Goal: Check status

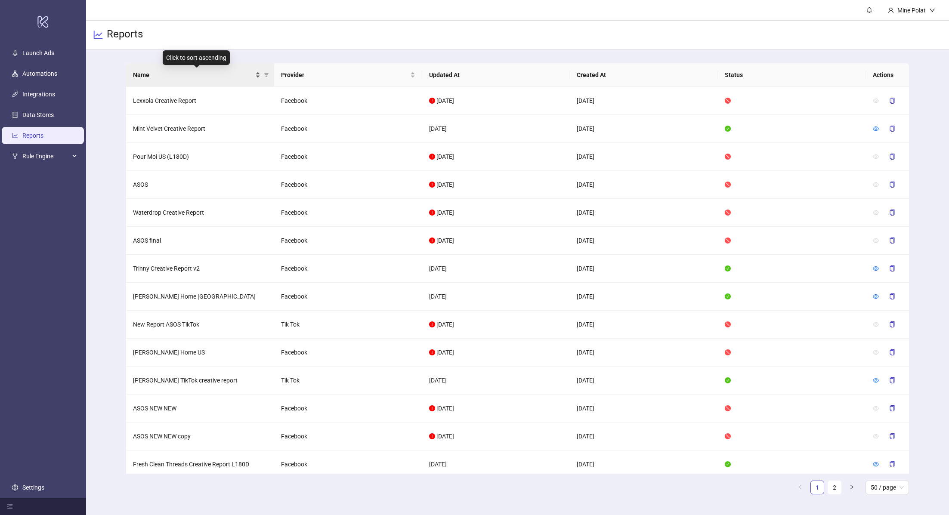
click at [208, 71] on span "Name" at bounding box center [193, 74] width 120 height 9
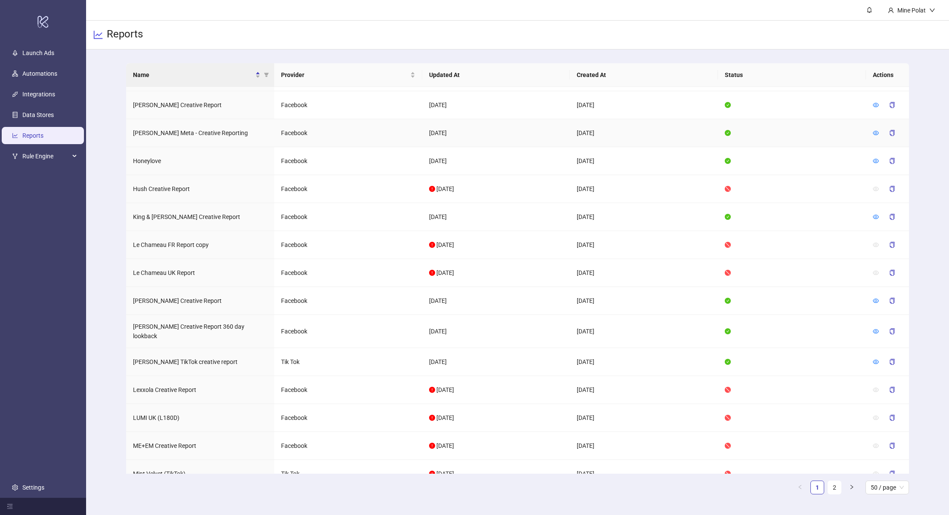
scroll to position [1006, 0]
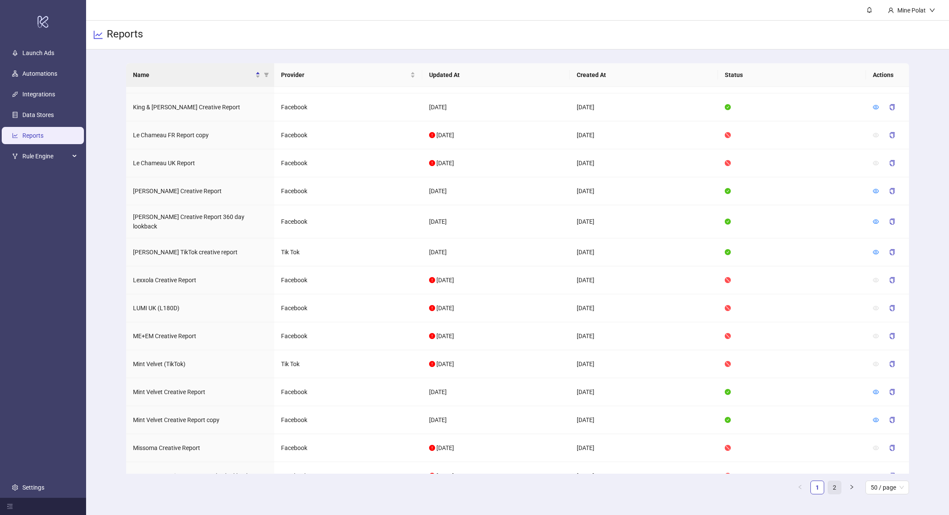
click at [836, 488] on link "2" at bounding box center [834, 487] width 13 height 13
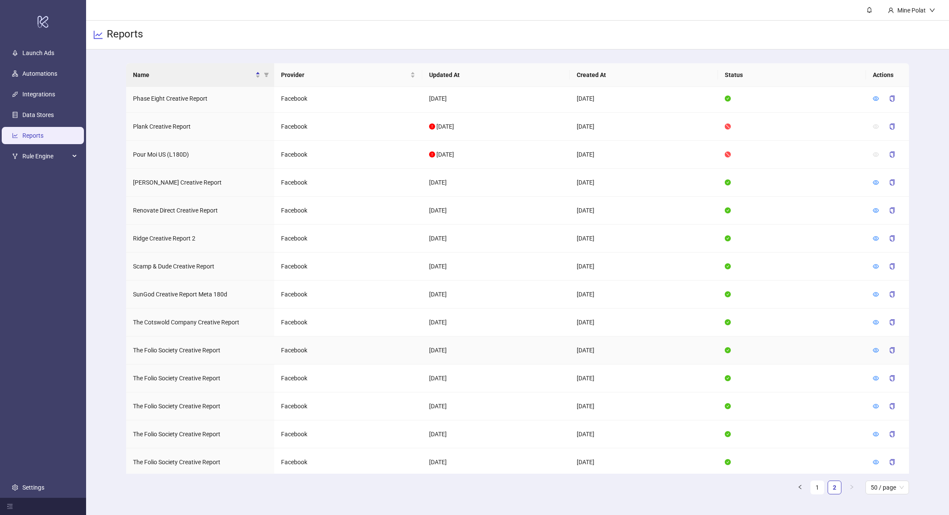
scroll to position [283, 0]
click at [874, 207] on icon "eye" at bounding box center [876, 210] width 6 height 6
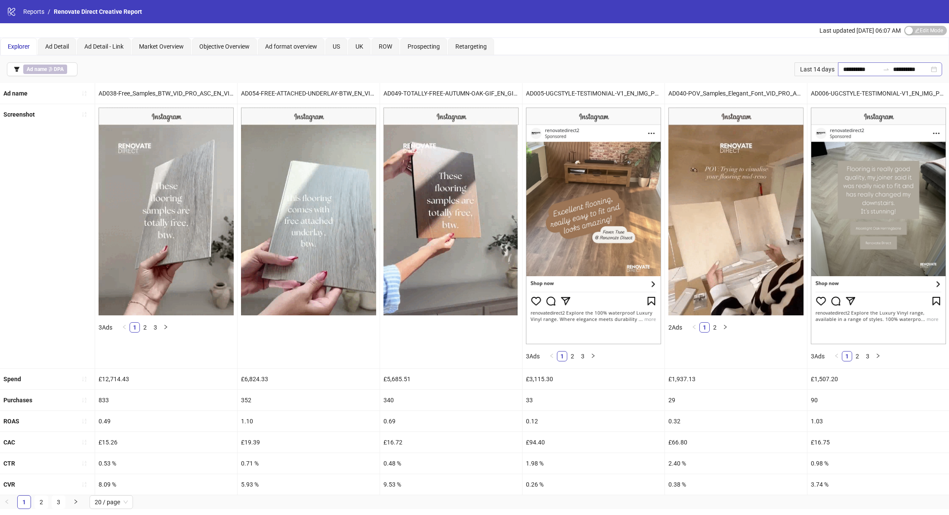
click at [933, 64] on div "**********" at bounding box center [890, 69] width 104 height 14
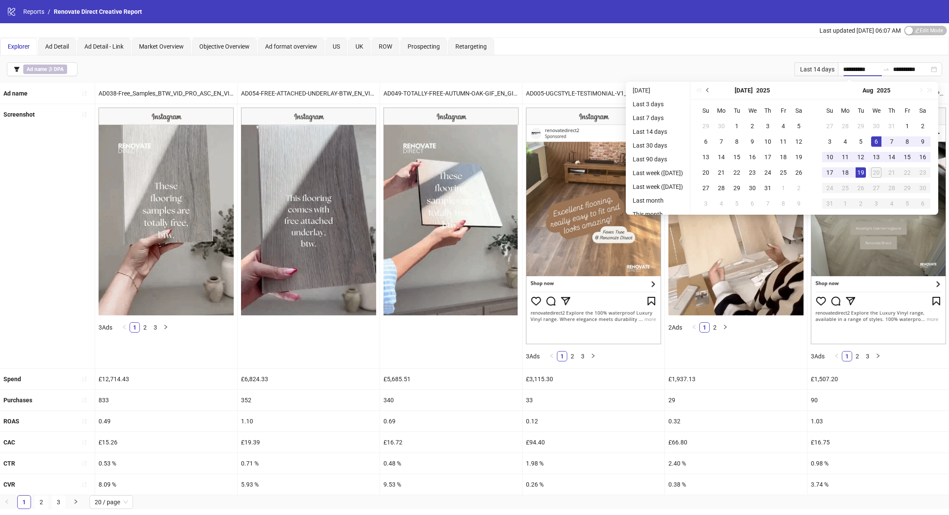
click at [709, 89] on button "Previous month (PageUp)" at bounding box center [707, 90] width 9 height 17
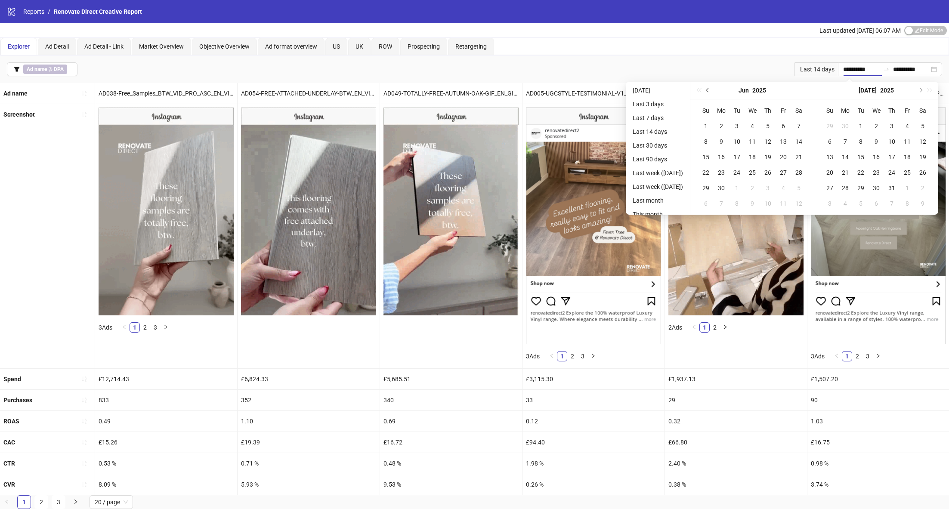
click at [709, 89] on button "Previous month (PageUp)" at bounding box center [707, 90] width 9 height 17
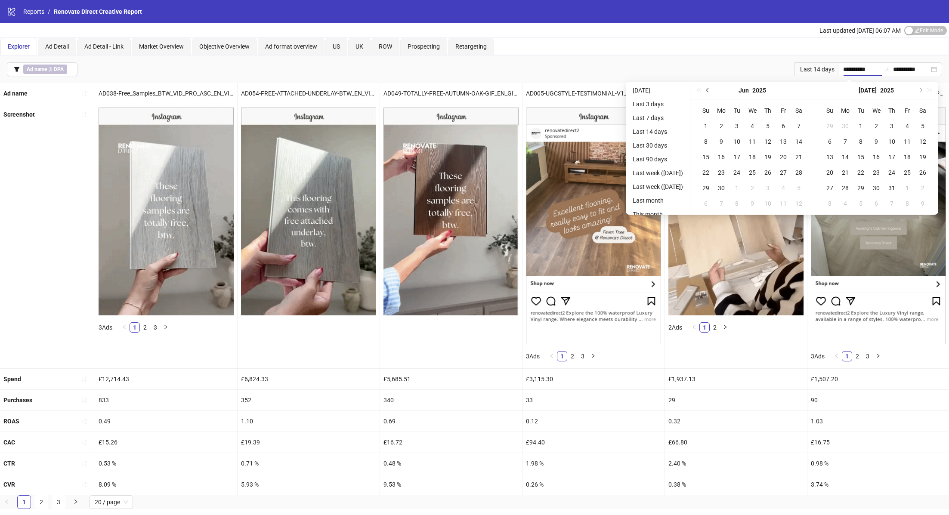
click at [709, 89] on button "Previous month (PageUp)" at bounding box center [707, 90] width 9 height 17
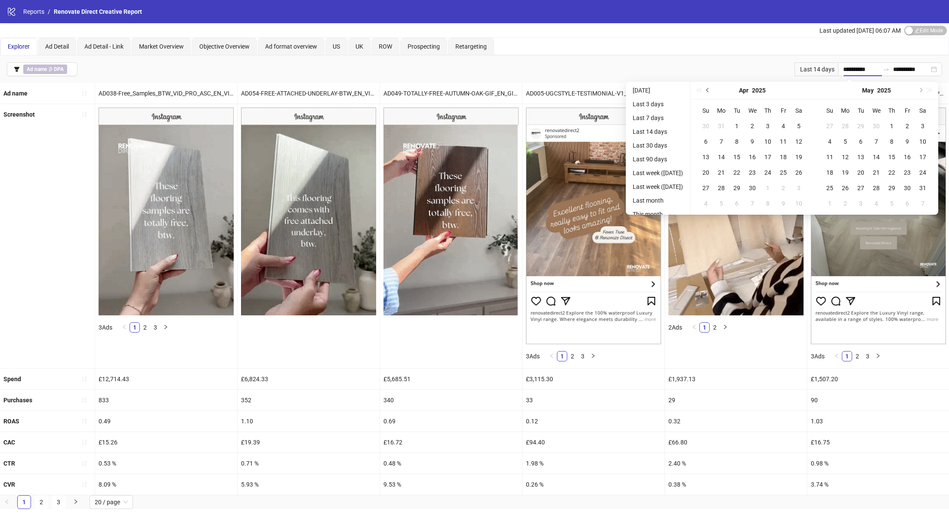
click at [709, 89] on button "Previous month (PageUp)" at bounding box center [707, 90] width 9 height 17
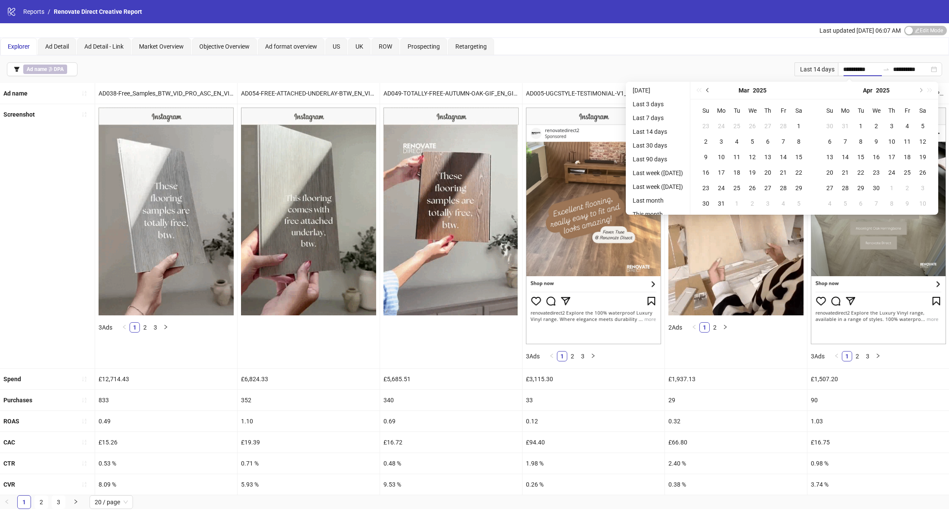
click at [709, 89] on button "Previous month (PageUp)" at bounding box center [707, 90] width 9 height 17
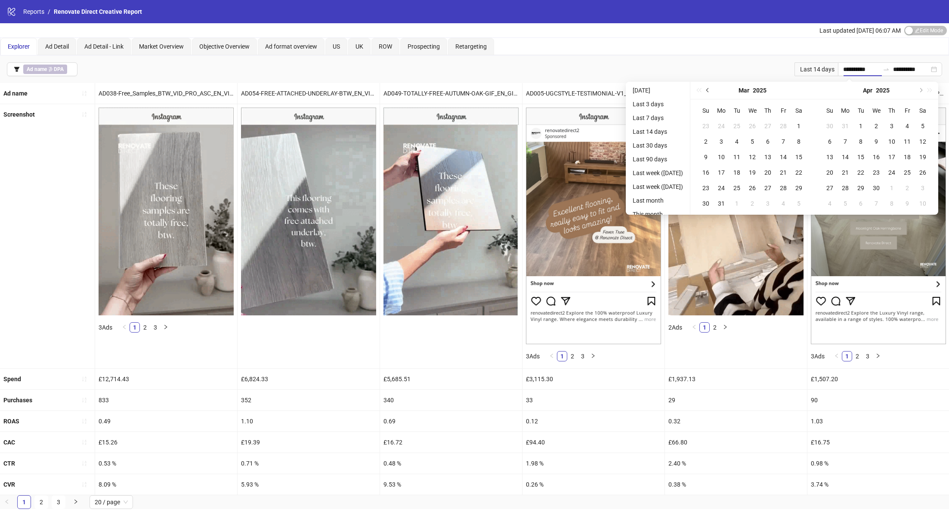
click at [709, 89] on button "Previous month (PageUp)" at bounding box center [707, 90] width 9 height 17
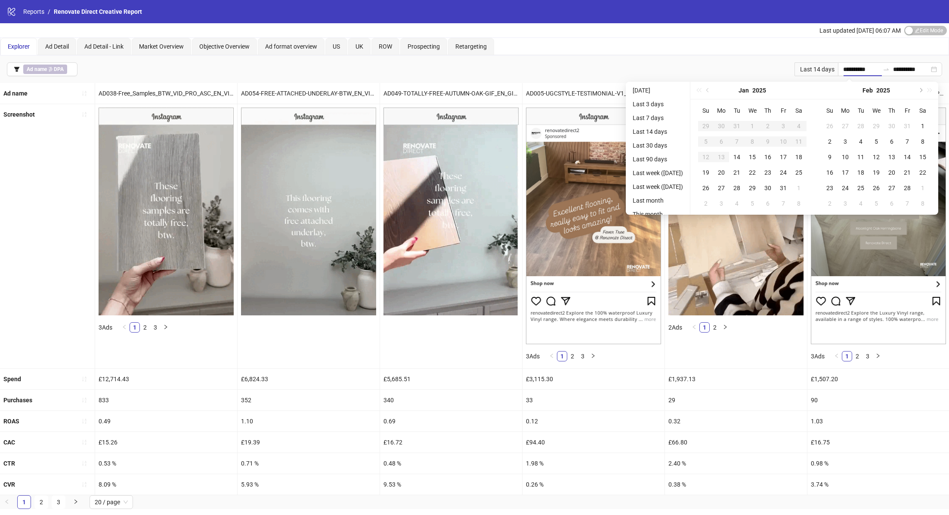
click at [709, 89] on div "[DATE]" at bounding box center [752, 91] width 124 height 18
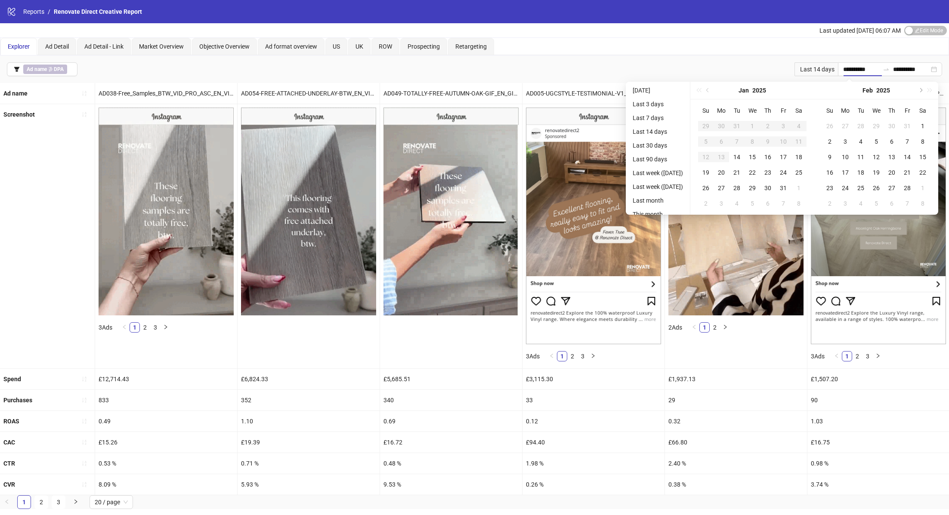
click at [709, 89] on div "[DATE]" at bounding box center [752, 91] width 124 height 18
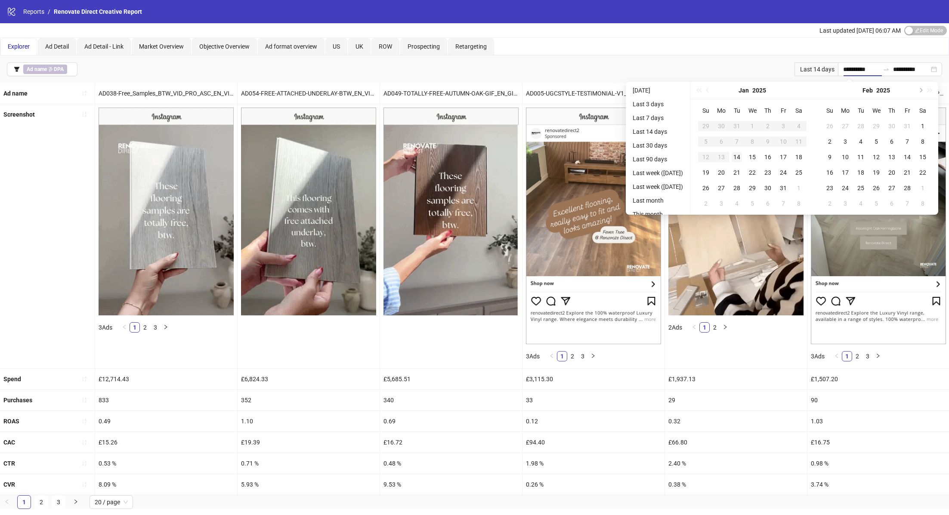
type input "**********"
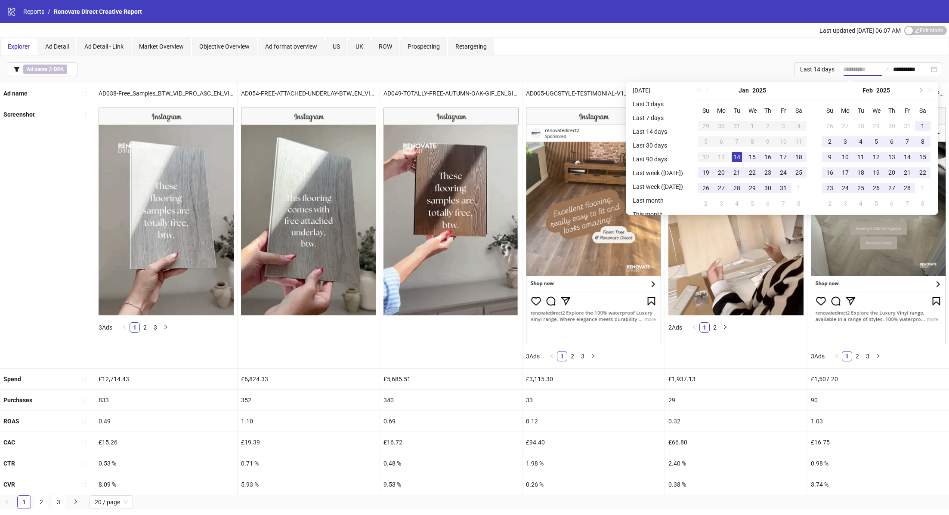
click at [739, 151] on td "14" at bounding box center [736, 156] width 15 height 15
click at [922, 92] on span "Next month (PageDown)" at bounding box center [920, 90] width 4 height 4
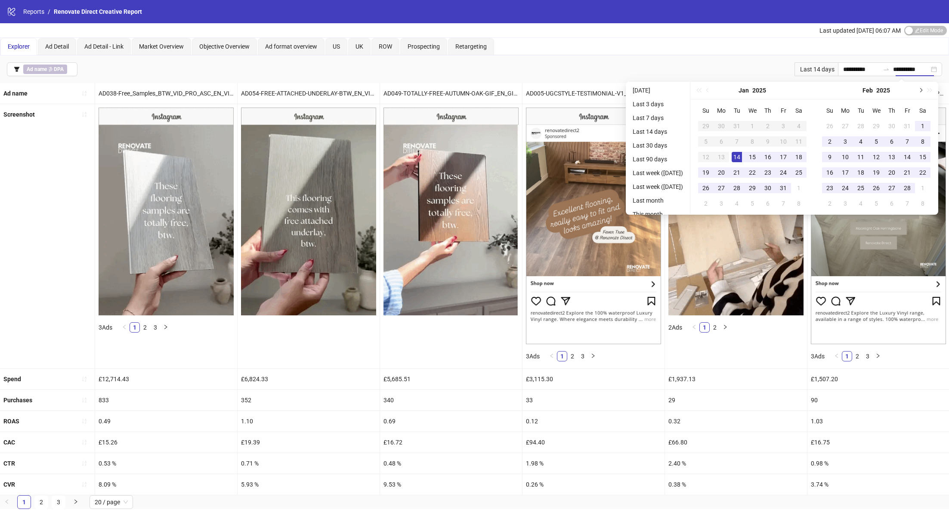
click at [922, 92] on span "Next month (PageDown)" at bounding box center [920, 90] width 4 height 4
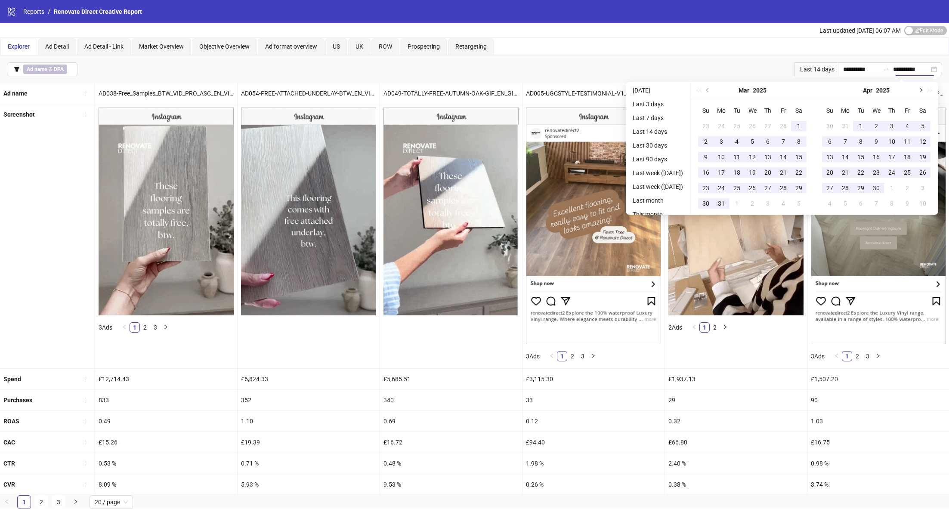
click at [922, 92] on span "Next month (PageDown)" at bounding box center [920, 90] width 4 height 4
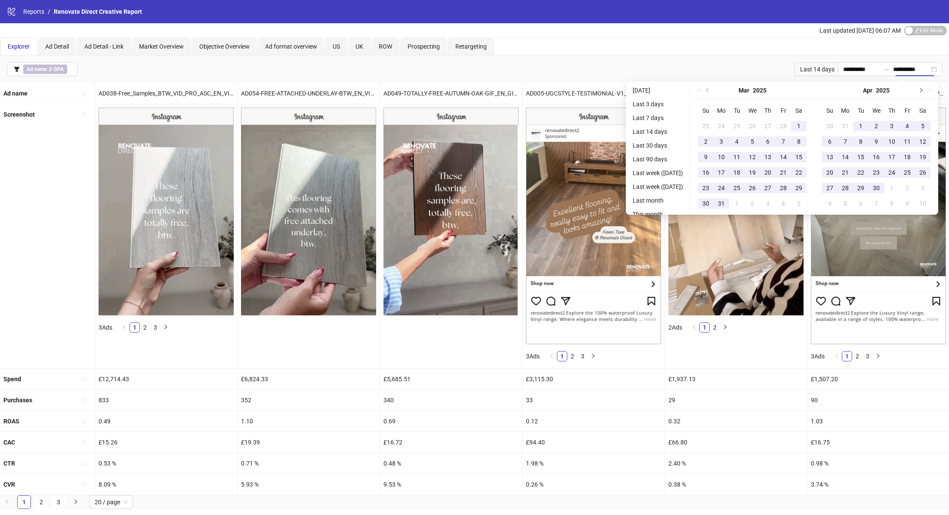
click at [922, 92] on span "Next month (PageDown)" at bounding box center [920, 90] width 4 height 4
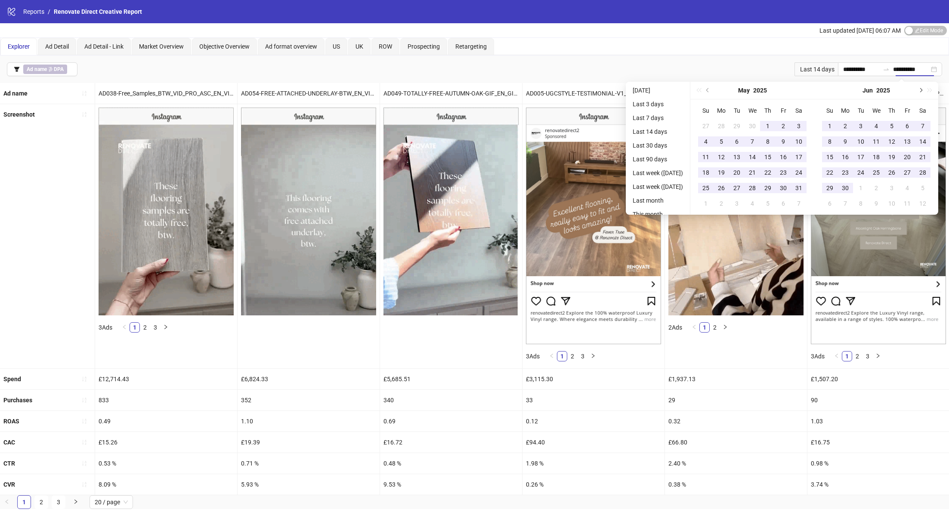
click at [922, 92] on span "Next month (PageDown)" at bounding box center [920, 90] width 4 height 4
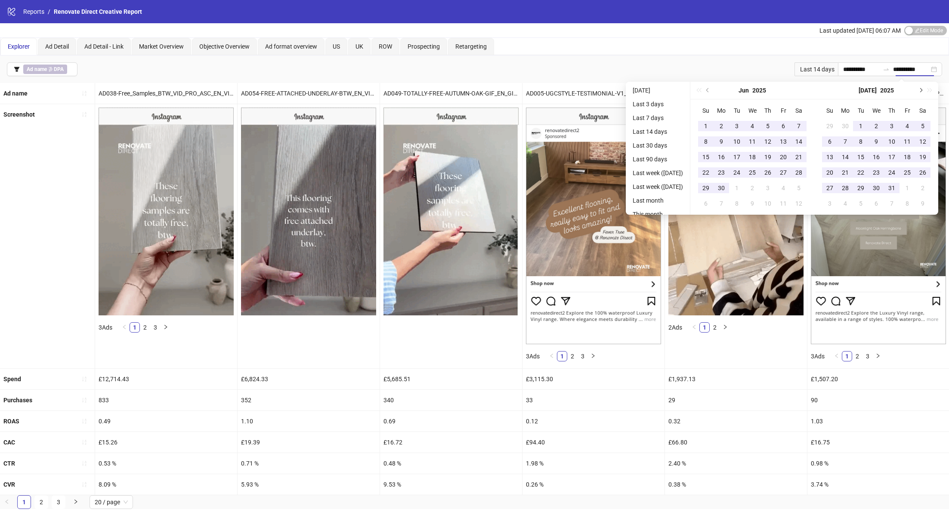
click at [922, 92] on span "Next month (PageDown)" at bounding box center [920, 90] width 4 height 4
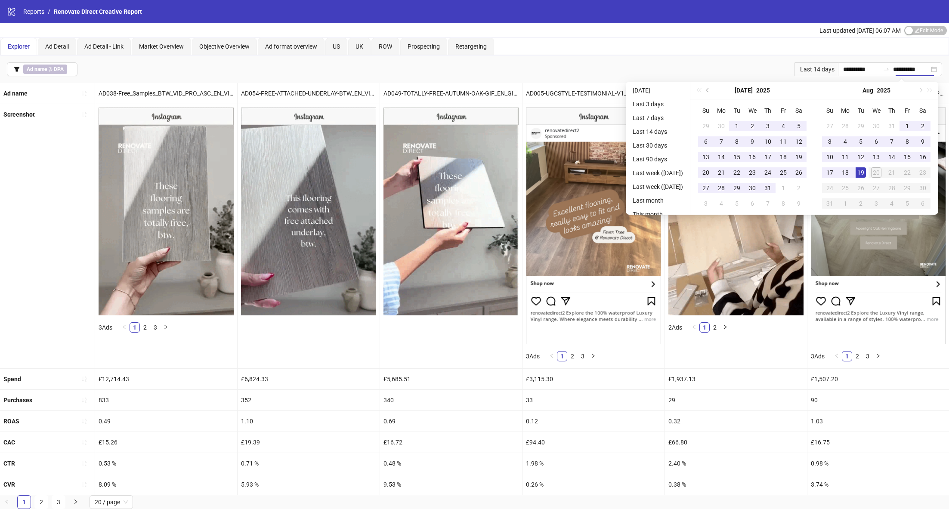
click at [924, 92] on div "[DATE]" at bounding box center [876, 91] width 124 height 18
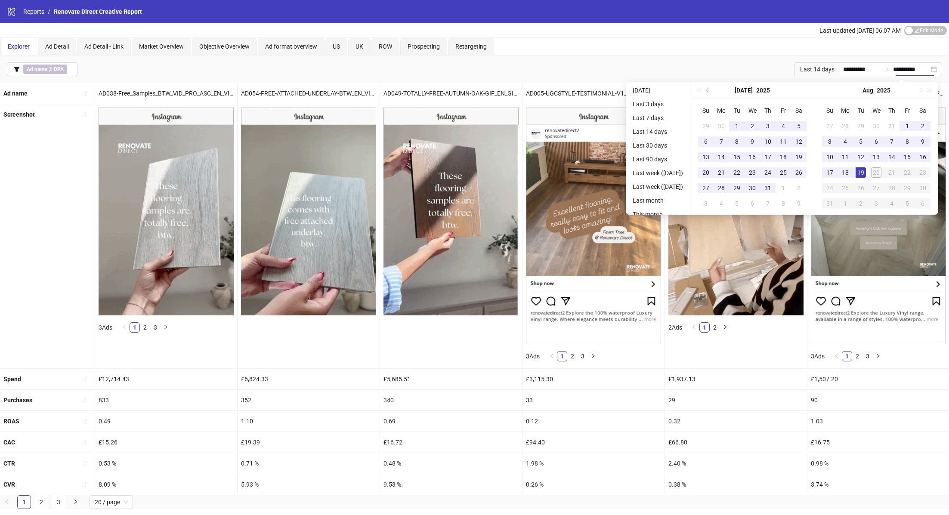
type input "**********"
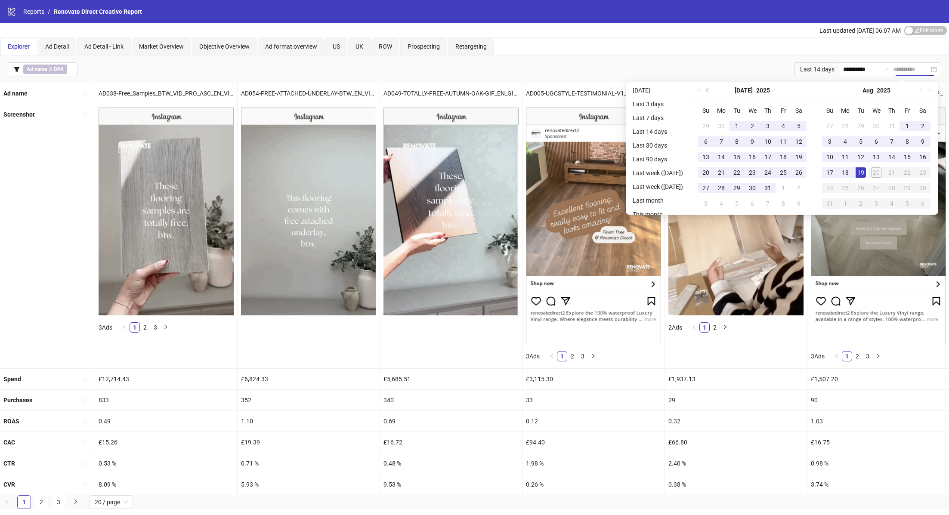
click at [865, 173] on div "19" at bounding box center [861, 172] width 10 height 10
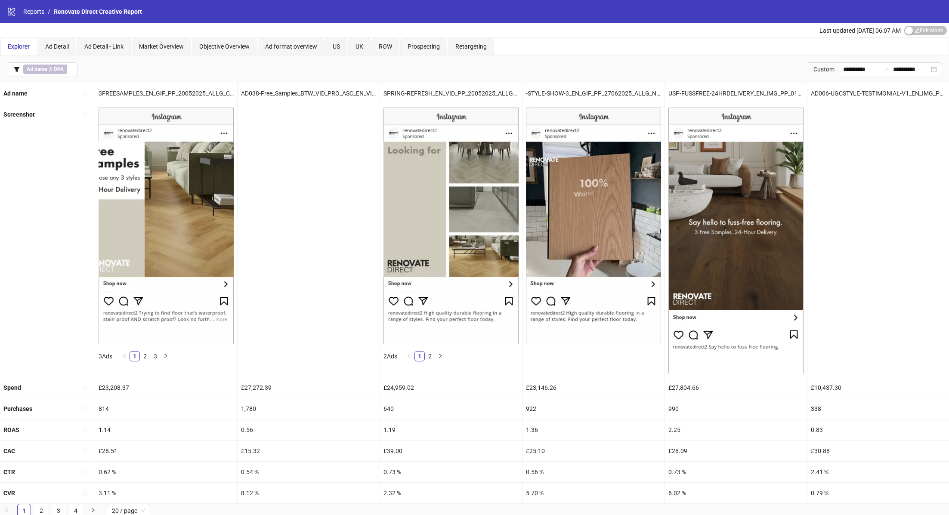
scroll to position [1, 0]
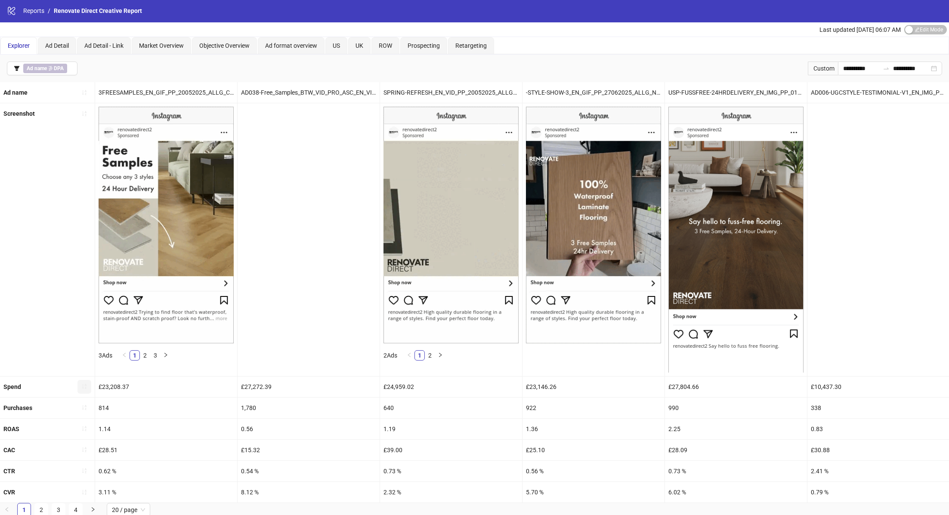
click at [86, 383] on icon "sort-ascending" at bounding box center [84, 386] width 6 height 6
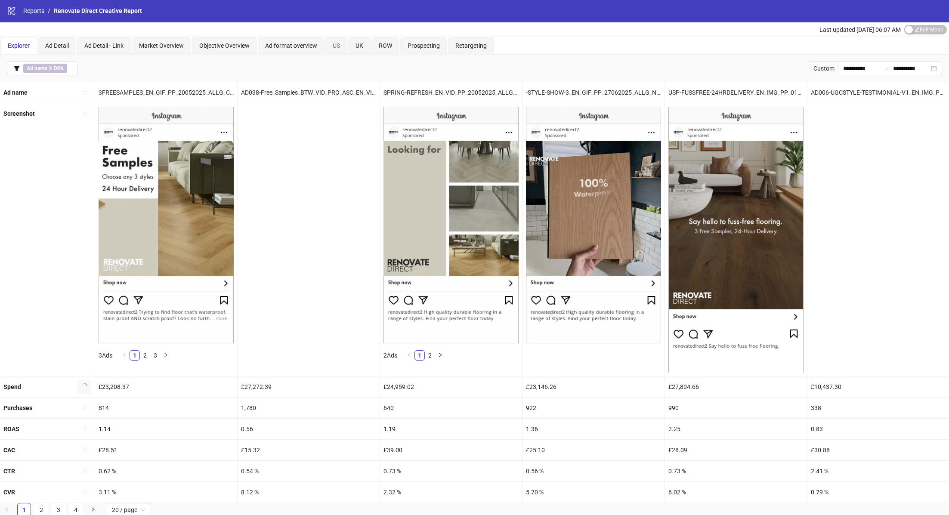
scroll to position [0, 0]
